Goal: Task Accomplishment & Management: Manage account settings

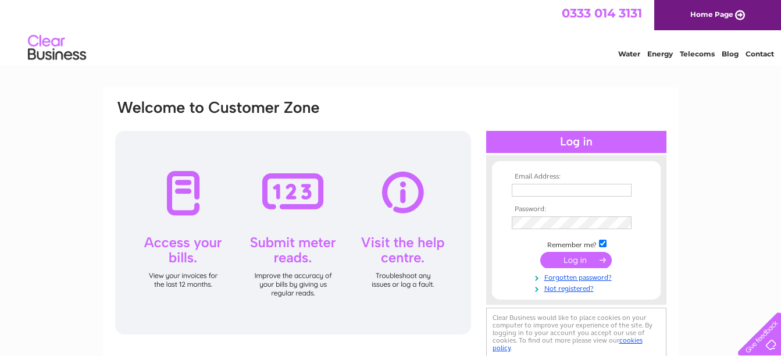
click at [403, 200] on div at bounding box center [293, 233] width 356 height 204
click at [530, 188] on input "text" at bounding box center [572, 190] width 120 height 13
type input "[PERSON_NAME][EMAIL_ADDRESS][PERSON_NAME][DOMAIN_NAME]"
click at [571, 280] on link "Forgotten password?" at bounding box center [578, 276] width 132 height 11
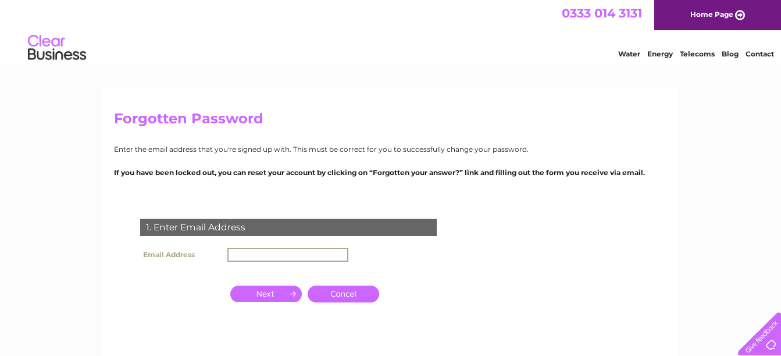
click at [251, 256] on input "text" at bounding box center [287, 255] width 121 height 14
type input "[PERSON_NAME][EMAIL_ADDRESS][PERSON_NAME][DOMAIN_NAME]"
click at [262, 293] on input "button" at bounding box center [266, 292] width 72 height 16
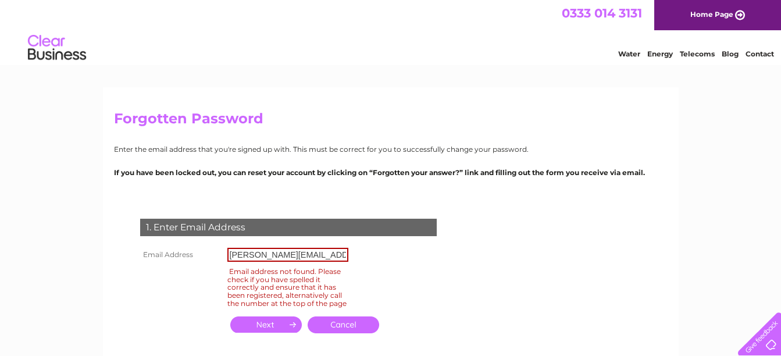
click at [348, 331] on link "Cancel" at bounding box center [344, 324] width 72 height 17
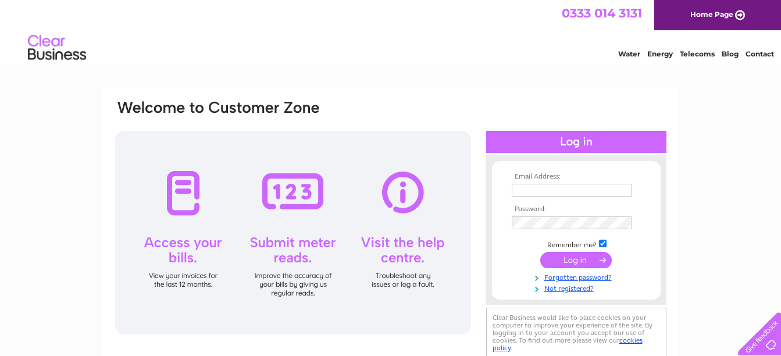
click at [629, 53] on link "Water" at bounding box center [629, 53] width 22 height 9
